Goal: Task Accomplishment & Management: Manage account settings

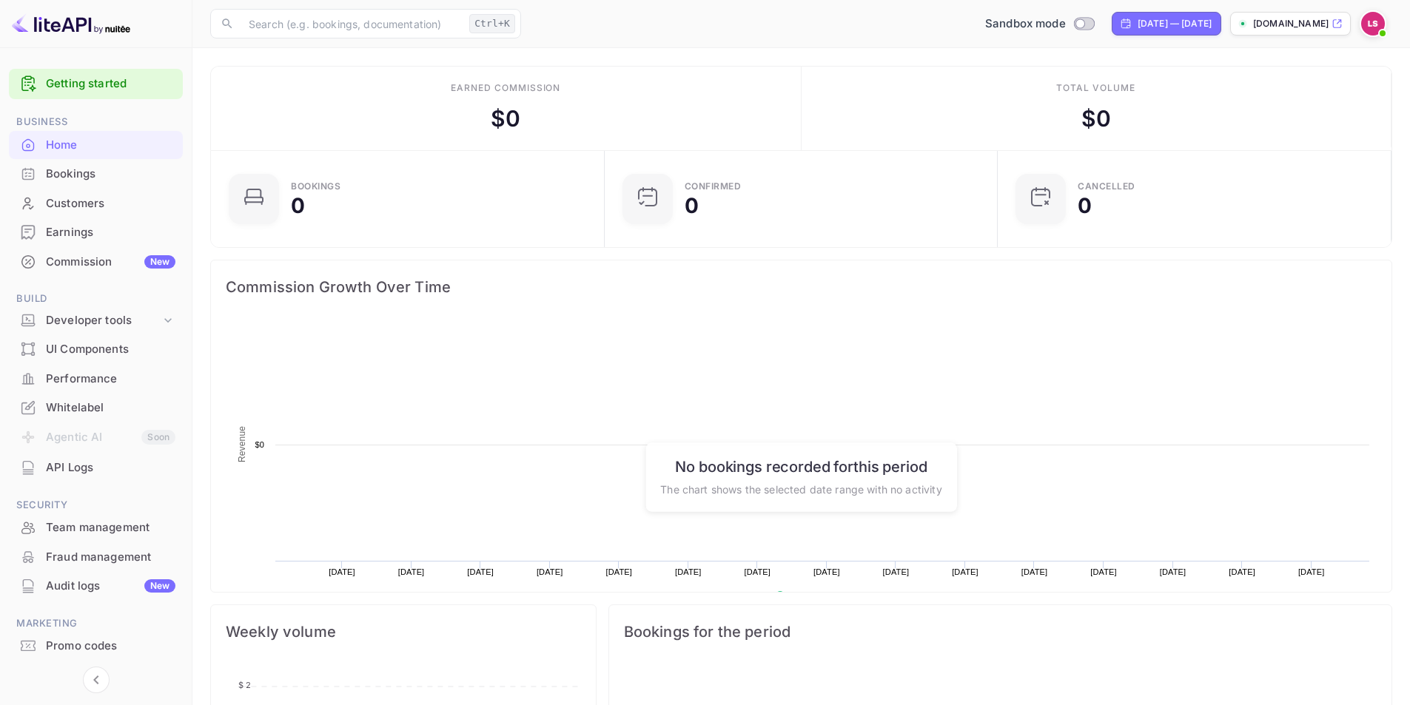
scroll to position [229, 373]
click at [161, 320] on div "Developer tools" at bounding box center [96, 321] width 174 height 26
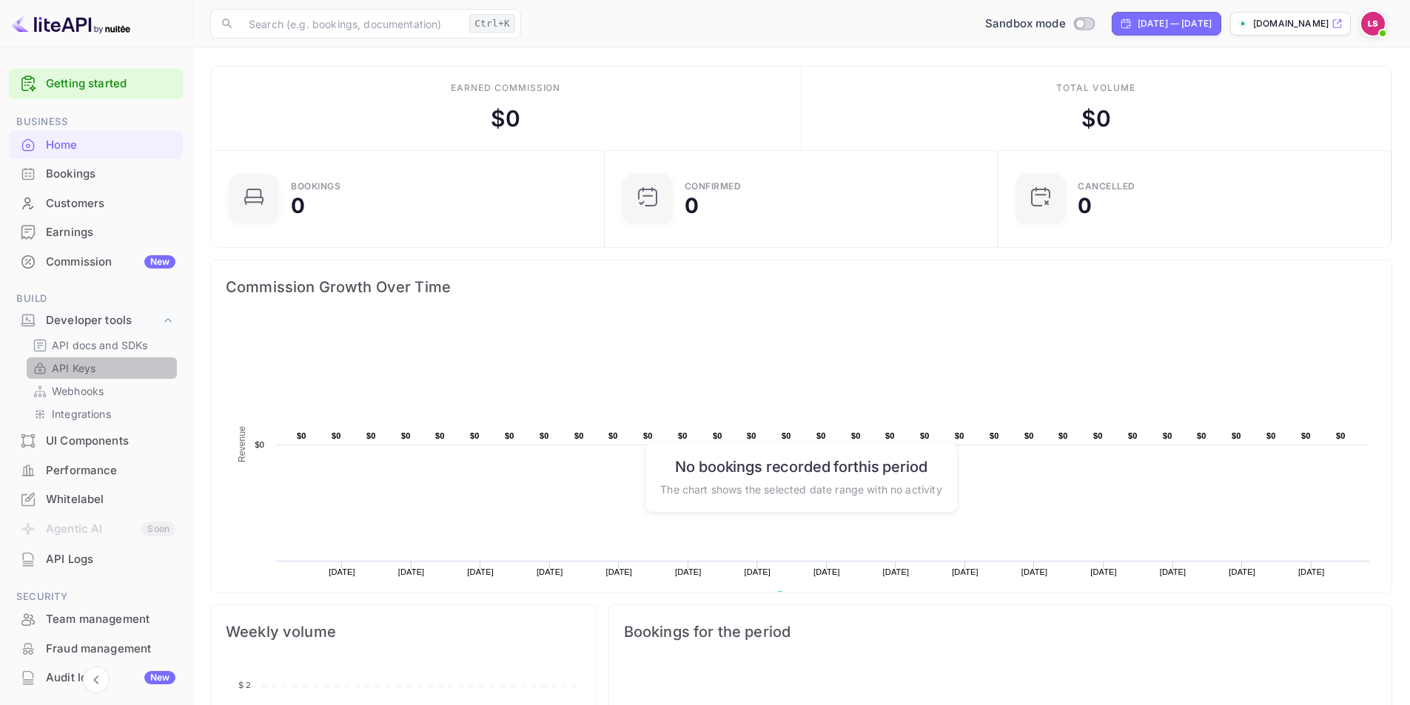
click at [70, 367] on p "API Keys" at bounding box center [74, 368] width 44 height 16
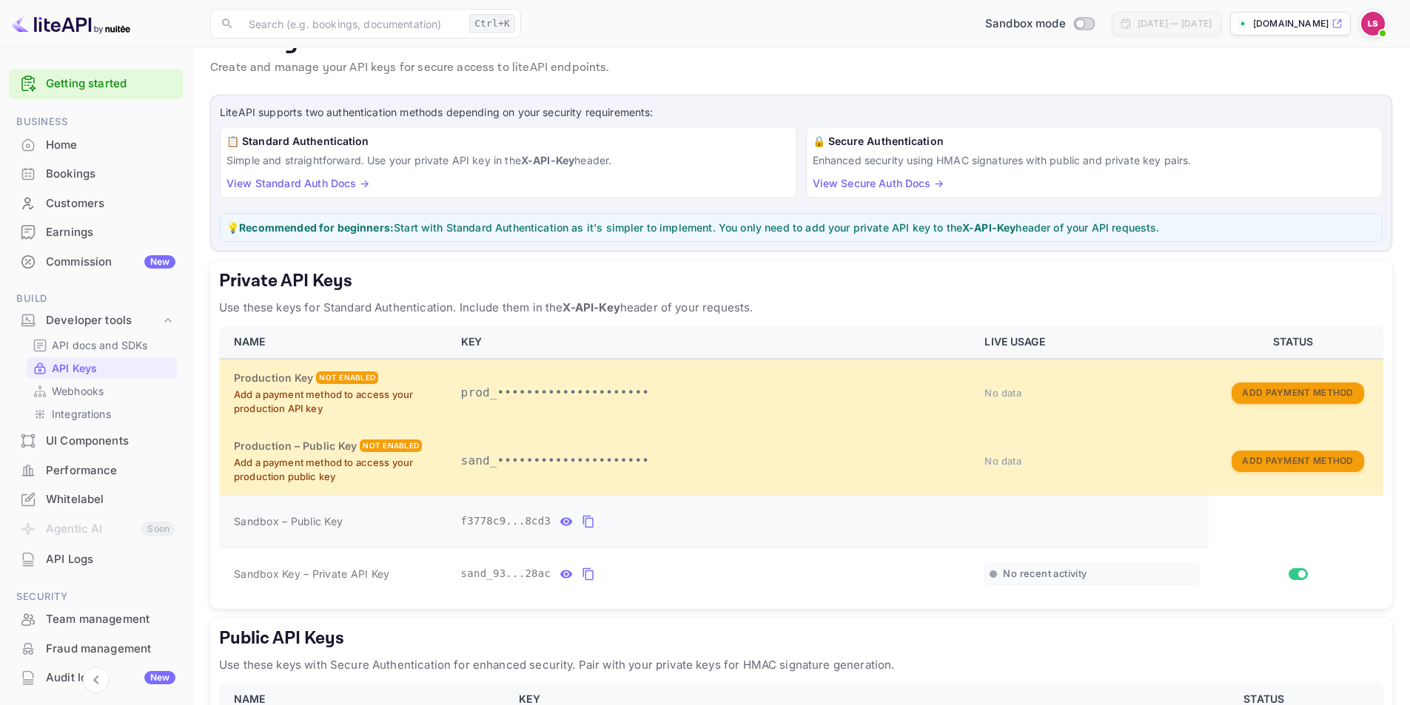
scroll to position [74, 0]
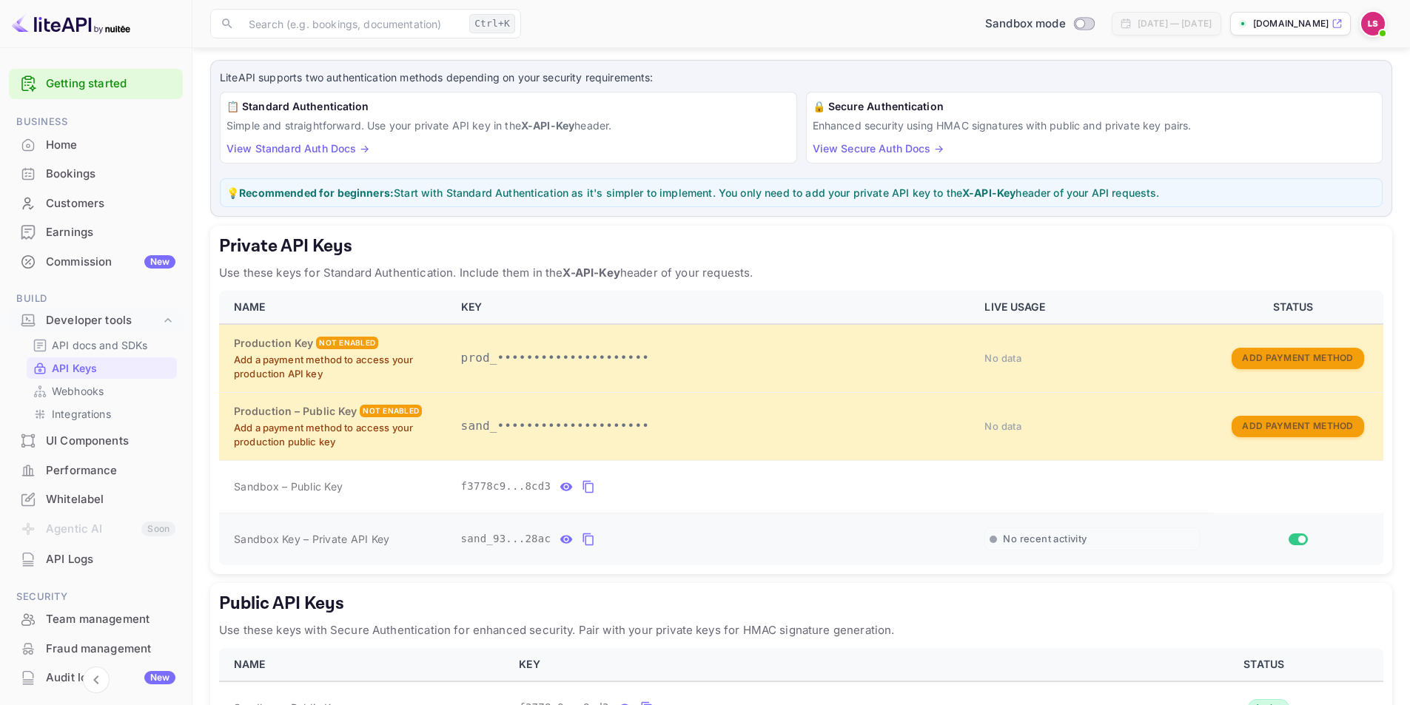
click at [560, 542] on icon "private api keys table" at bounding box center [566, 540] width 13 height 18
click at [756, 540] on icon "private api keys table" at bounding box center [761, 540] width 10 height 13
click at [562, 487] on icon "private api keys table" at bounding box center [566, 487] width 13 height 8
click at [723, 489] on icon "private api keys table" at bounding box center [729, 487] width 13 height 18
